Goal: Transaction & Acquisition: Purchase product/service

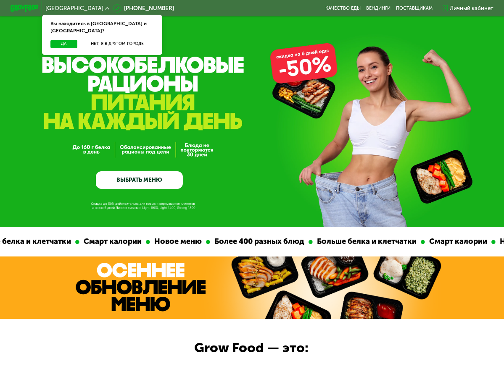
click at [149, 186] on link "ВЫБРАТЬ МЕНЮ" at bounding box center [139, 180] width 87 height 18
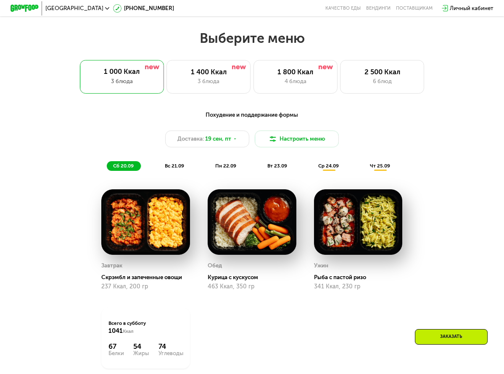
scroll to position [451, 0]
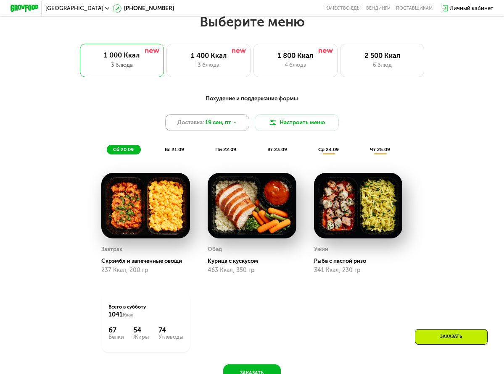
click at [229, 127] on span "19 сен, пт" at bounding box center [218, 122] width 26 height 8
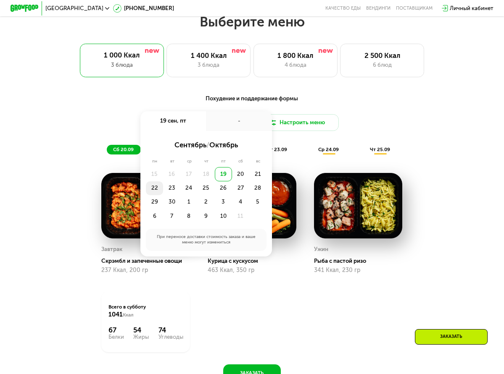
click at [155, 190] on div "22" at bounding box center [154, 188] width 17 height 14
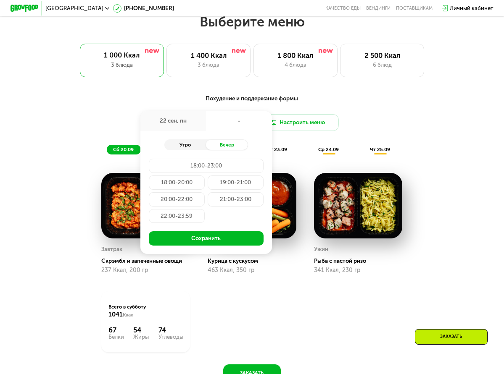
click at [176, 148] on div "Утро" at bounding box center [185, 145] width 42 height 10
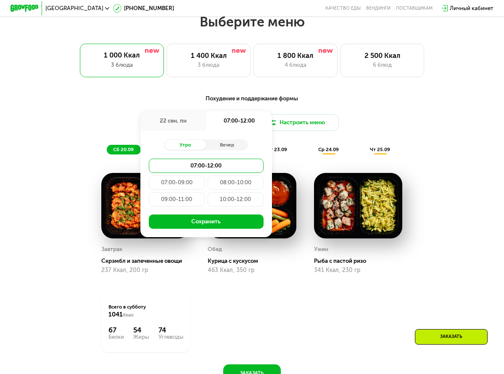
click at [168, 189] on div "07:00-09:00" at bounding box center [177, 183] width 56 height 14
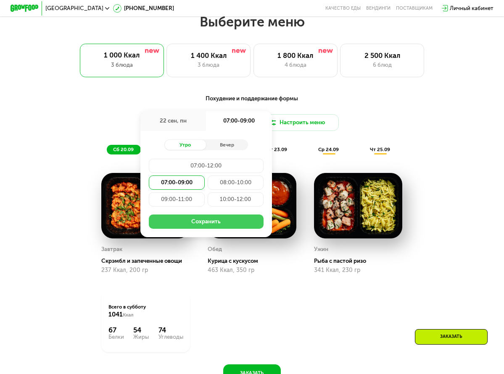
click at [178, 228] on button "Сохранить" at bounding box center [206, 222] width 115 height 14
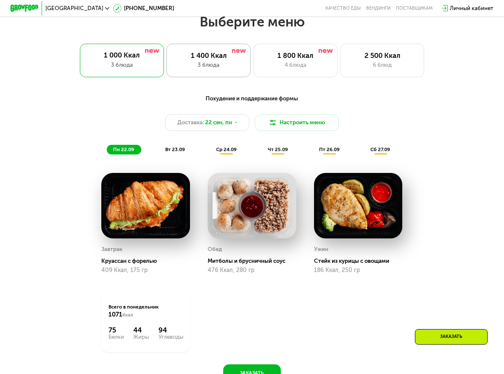
click at [214, 66] on div "3 блюда" at bounding box center [208, 65] width 69 height 8
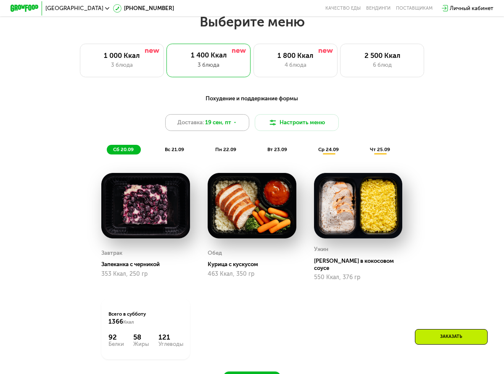
click at [229, 122] on div "Доставка: [DATE]" at bounding box center [207, 122] width 84 height 17
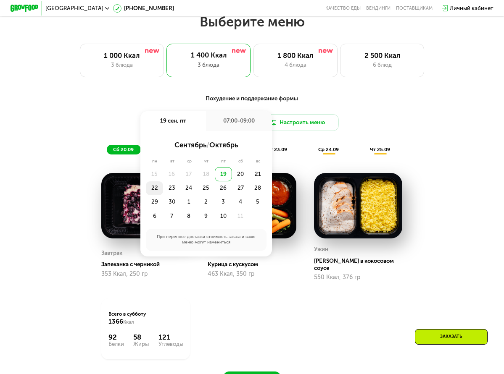
click at [152, 194] on div "22" at bounding box center [154, 188] width 17 height 14
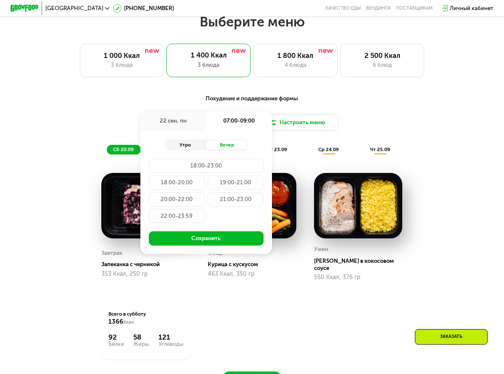
click at [184, 150] on div "Утро" at bounding box center [185, 145] width 42 height 10
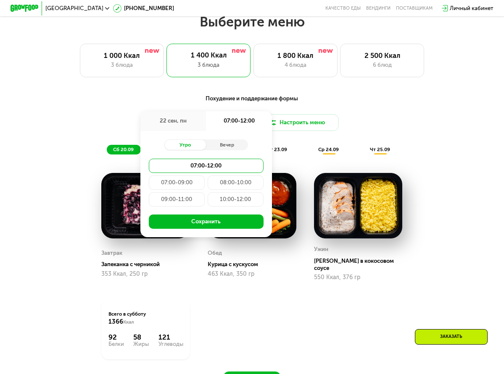
click at [174, 186] on div "07:00-09:00" at bounding box center [177, 183] width 56 height 14
click at [246, 123] on div "07:00-09:00" at bounding box center [239, 121] width 66 height 20
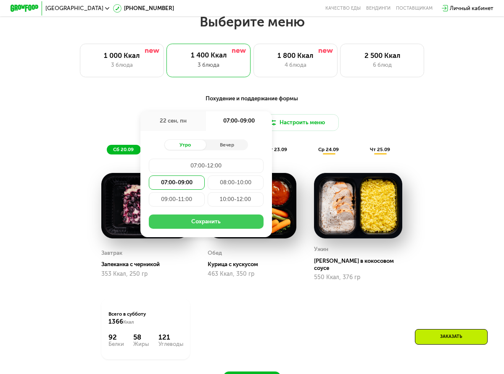
click at [207, 227] on button "Сохранить" at bounding box center [206, 222] width 115 height 14
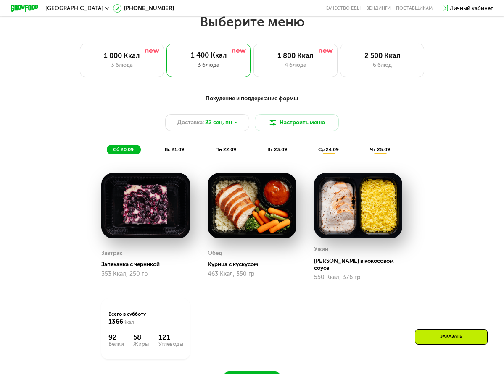
click at [229, 152] on span "пн 22.09" at bounding box center [225, 150] width 21 height 6
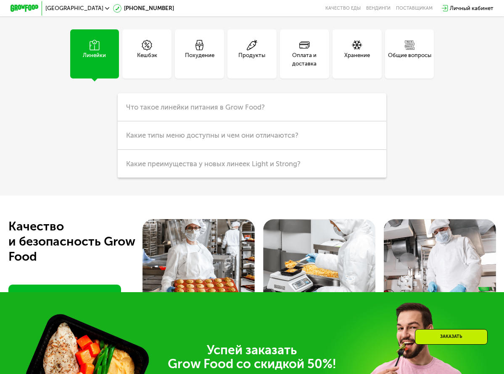
scroll to position [1795, 0]
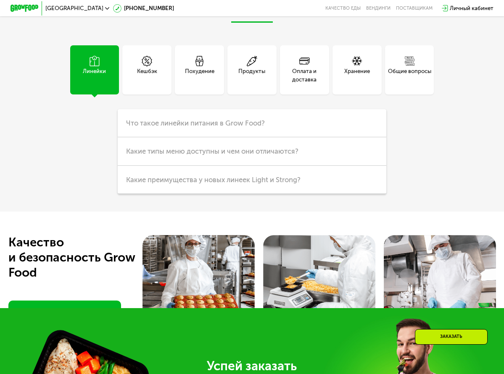
click at [157, 94] on div "Кешбэк" at bounding box center [146, 69] width 49 height 49
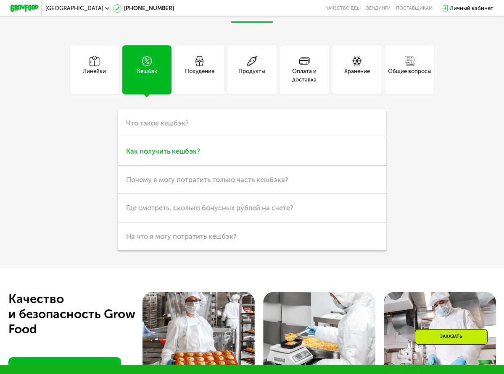
click at [169, 155] on span "Как получить кешбэк?" at bounding box center [163, 151] width 74 height 8
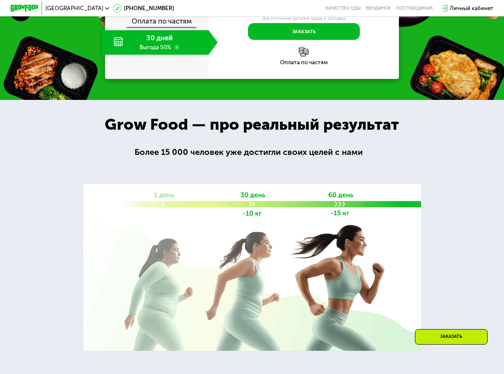
scroll to position [745, 0]
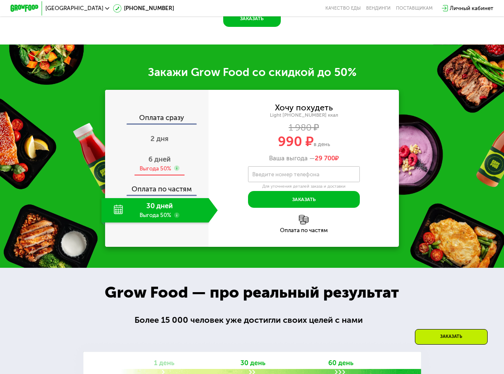
click at [156, 163] on span "6 дней" at bounding box center [159, 159] width 22 height 8
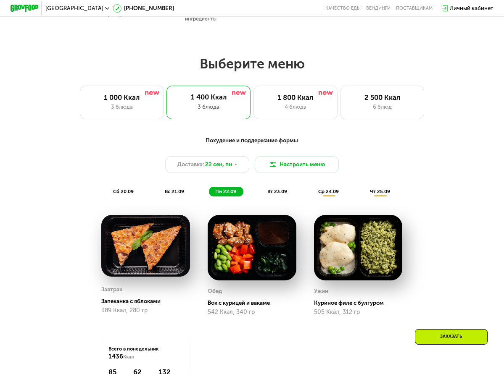
scroll to position [493, 0]
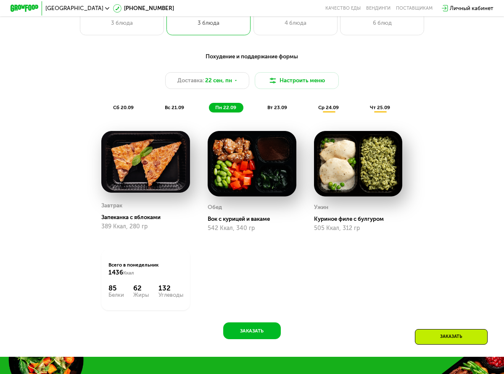
click at [277, 110] on span "вт 23.09" at bounding box center [277, 108] width 20 height 6
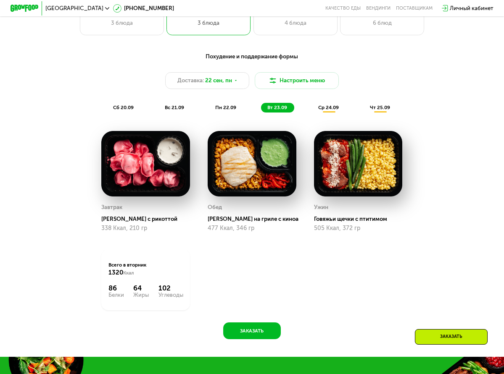
click at [329, 110] on span "ср 24.09" at bounding box center [328, 108] width 21 height 6
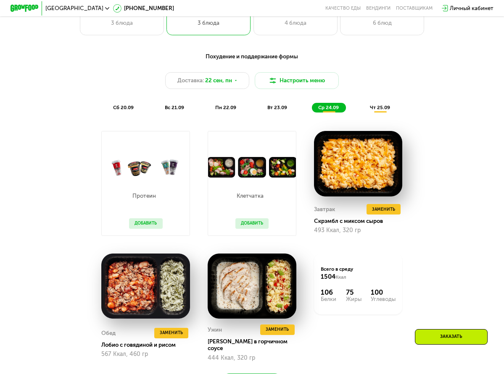
click at [382, 113] on div "чт 25.09" at bounding box center [380, 108] width 34 height 10
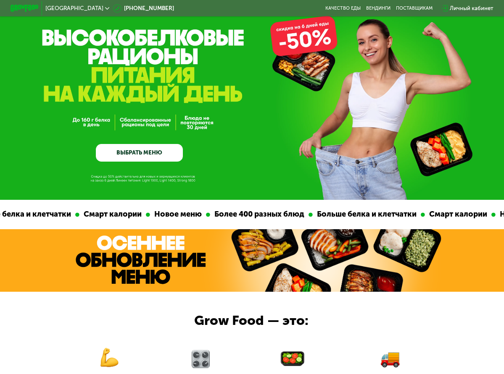
scroll to position [0, 0]
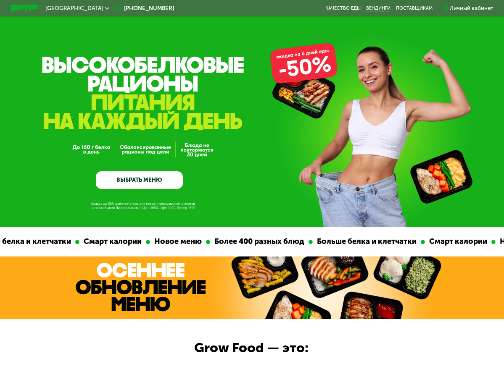
click at [386, 10] on link "Вендинги" at bounding box center [378, 7] width 24 height 5
